Goal: Task Accomplishment & Management: Use online tool/utility

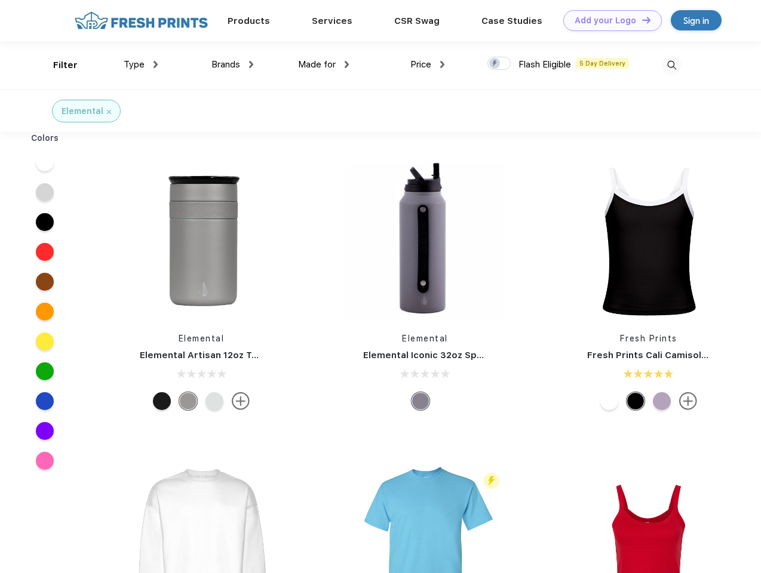
scroll to position [1, 0]
click at [608, 20] on link "Add your Logo Design Tool" at bounding box center [612, 20] width 99 height 21
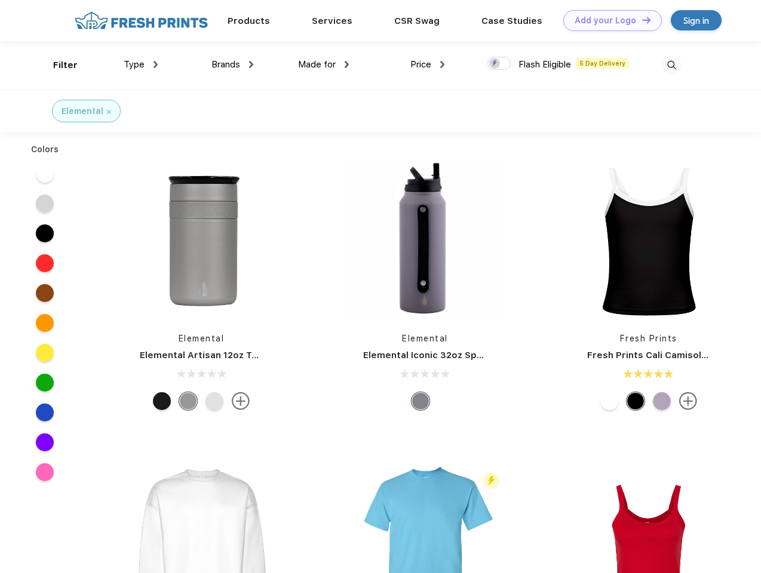
click at [0, 0] on div "Design Tool" at bounding box center [0, 0] width 0 height 0
click at [641, 20] on link "Add your Logo Design Tool" at bounding box center [612, 20] width 99 height 21
click at [57, 65] on div "Filter" at bounding box center [65, 66] width 24 height 14
click at [141, 64] on span "Type" at bounding box center [134, 64] width 21 height 11
click at [232, 64] on span "Brands" at bounding box center [225, 64] width 29 height 11
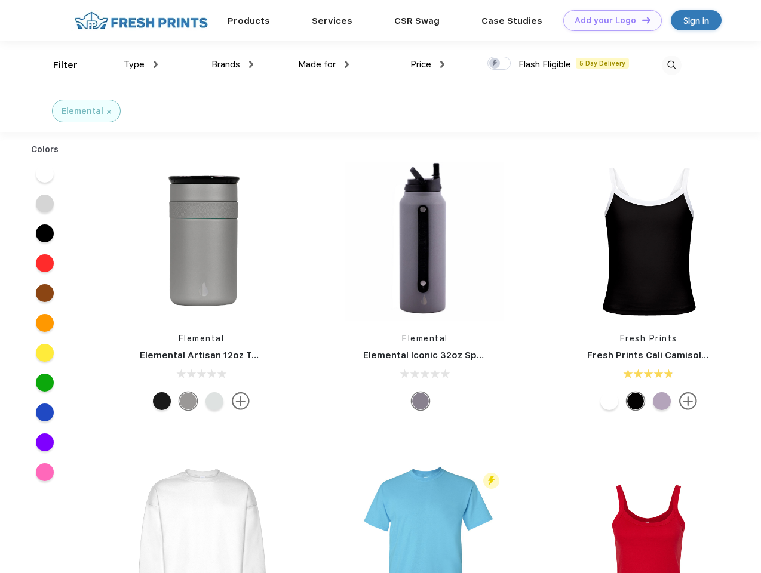
click at [324, 64] on span "Made for" at bounding box center [317, 64] width 38 height 11
click at [428, 64] on span "Price" at bounding box center [420, 64] width 21 height 11
click at [499, 64] on div at bounding box center [498, 63] width 23 height 13
click at [495, 64] on input "checkbox" at bounding box center [491, 60] width 8 height 8
click at [671, 65] on img at bounding box center [672, 66] width 20 height 20
